Goal: Transaction & Acquisition: Purchase product/service

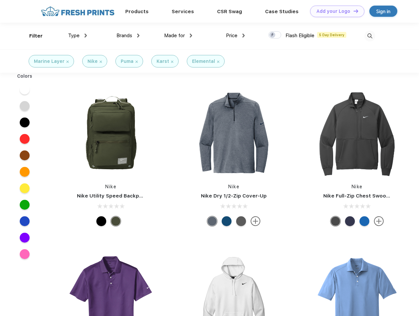
click at [335, 11] on link "Add your Logo Design Tool" at bounding box center [337, 12] width 54 height 12
click at [0, 0] on div "Design Tool" at bounding box center [0, 0] width 0 height 0
click at [353, 11] on link "Add your Logo Design Tool" at bounding box center [337, 12] width 54 height 12
click at [32, 36] on div "Filter" at bounding box center [35, 36] width 13 height 8
click at [78, 36] on span "Type" at bounding box center [74, 36] width 12 height 6
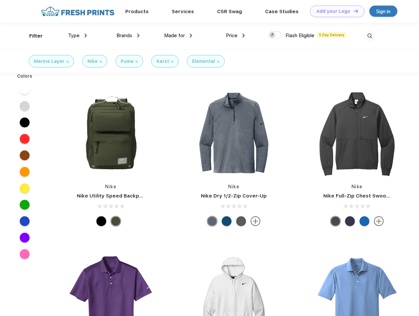
click at [128, 36] on span "Brands" at bounding box center [125, 36] width 16 height 6
click at [178, 36] on span "Made for" at bounding box center [174, 36] width 21 height 6
click at [236, 36] on span "Price" at bounding box center [232, 36] width 12 height 6
click at [275, 35] on div at bounding box center [275, 34] width 13 height 7
click at [273, 35] on input "checkbox" at bounding box center [271, 33] width 4 height 4
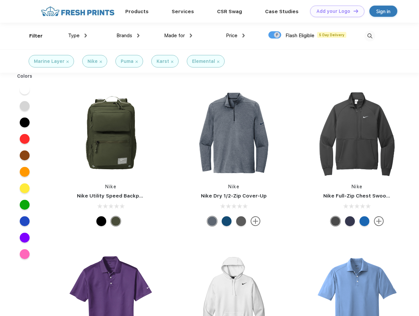
click at [370, 36] on img at bounding box center [370, 36] width 11 height 11
